Goal: Navigation & Orientation: Find specific page/section

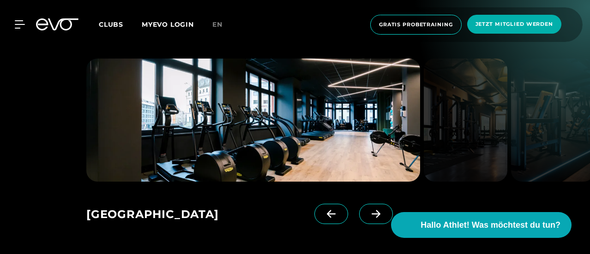
scroll to position [1108, 0]
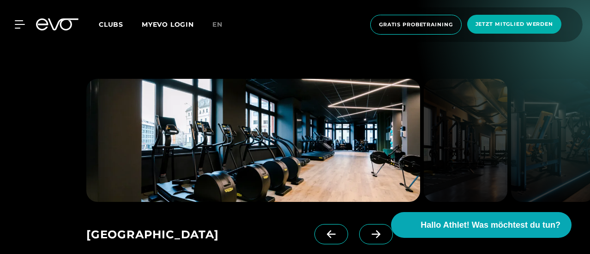
click at [368, 230] on icon at bounding box center [376, 234] width 16 height 8
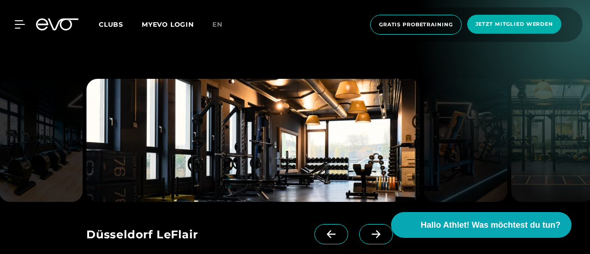
click at [368, 230] on icon at bounding box center [376, 234] width 16 height 8
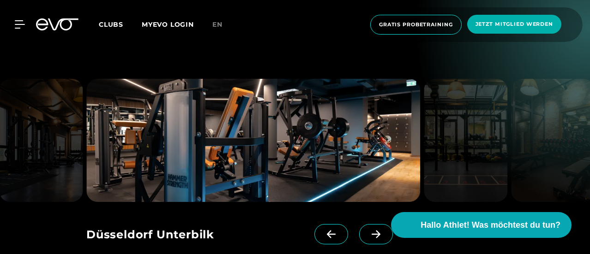
click at [368, 230] on icon at bounding box center [376, 234] width 16 height 8
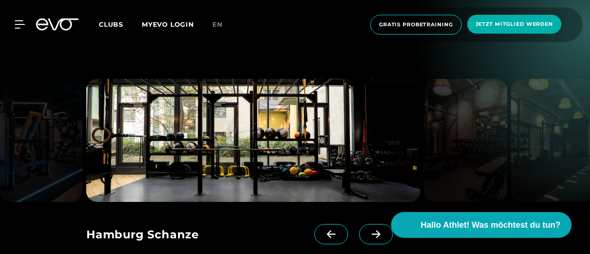
click at [368, 230] on icon at bounding box center [376, 234] width 16 height 8
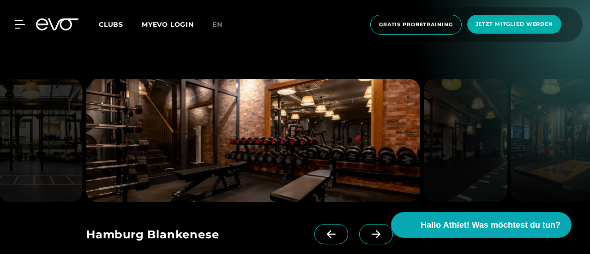
click at [368, 230] on icon at bounding box center [376, 234] width 16 height 8
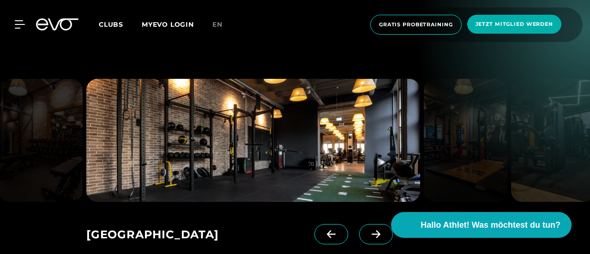
click at [368, 230] on icon at bounding box center [376, 234] width 16 height 8
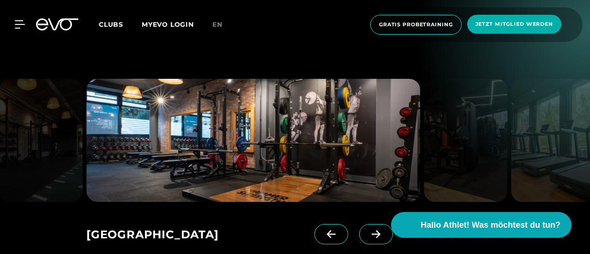
click at [368, 230] on icon at bounding box center [376, 234] width 16 height 8
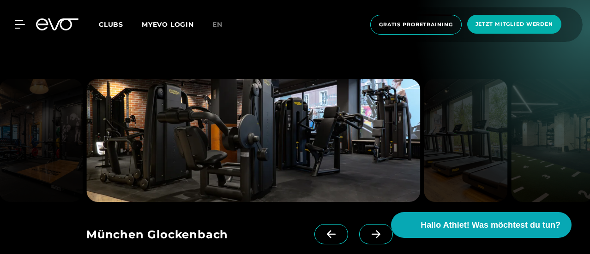
click at [304, 202] on div "[GEOGRAPHIC_DATA] Rosenthaler Platz [GEOGRAPHIC_DATA] LeFlair [GEOGRAPHIC_DATA]…" at bounding box center [232, 231] width 292 height 59
click at [314, 224] on span at bounding box center [331, 234] width 34 height 20
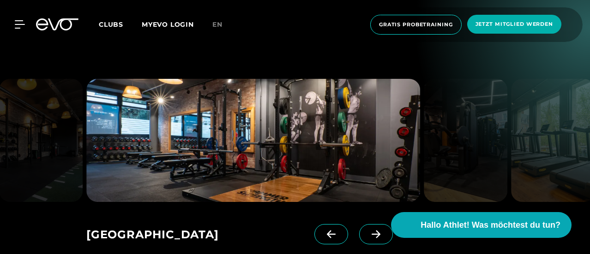
click at [314, 224] on span at bounding box center [331, 234] width 34 height 20
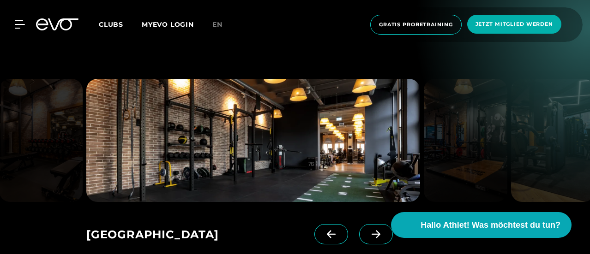
click at [368, 230] on icon at bounding box center [376, 234] width 16 height 8
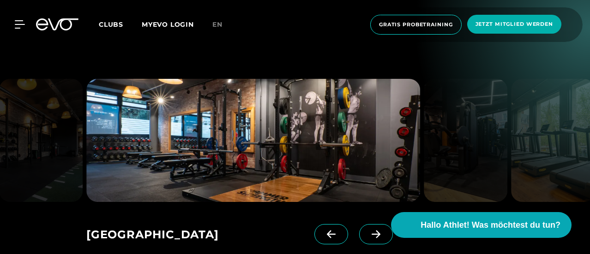
click at [368, 230] on icon at bounding box center [376, 234] width 16 height 8
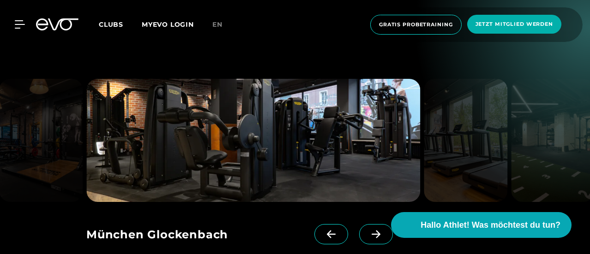
click at [368, 230] on icon at bounding box center [376, 234] width 16 height 8
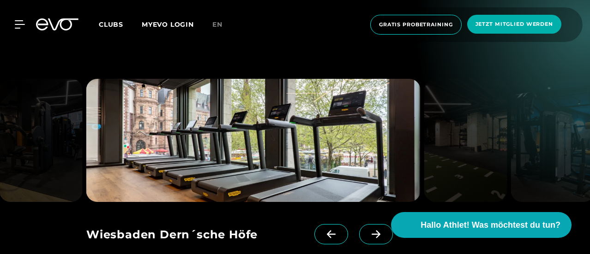
click at [368, 230] on icon at bounding box center [376, 234] width 16 height 8
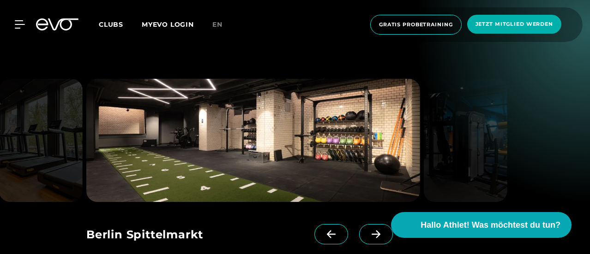
click at [368, 230] on icon at bounding box center [376, 234] width 16 height 8
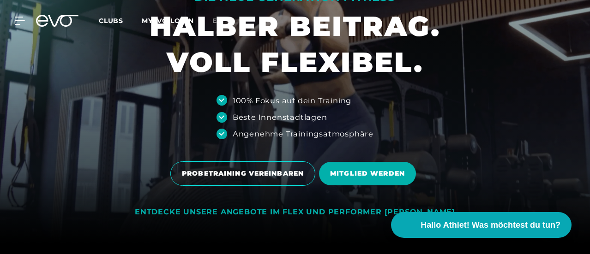
scroll to position [0, 0]
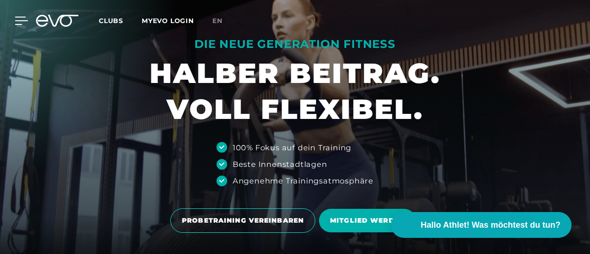
click at [17, 20] on icon at bounding box center [21, 21] width 13 height 8
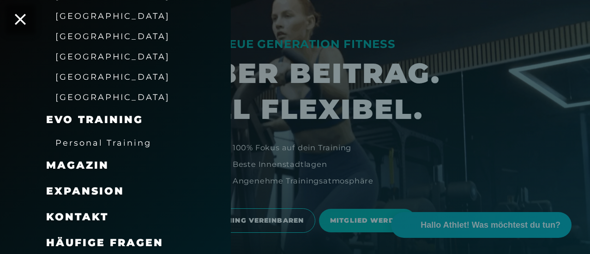
scroll to position [237, 0]
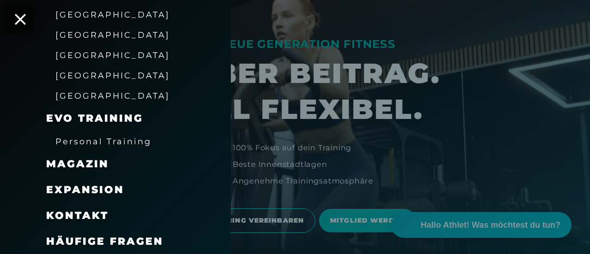
click at [283, 112] on div at bounding box center [295, 127] width 590 height 254
